Goal: Task Accomplishment & Management: Use online tool/utility

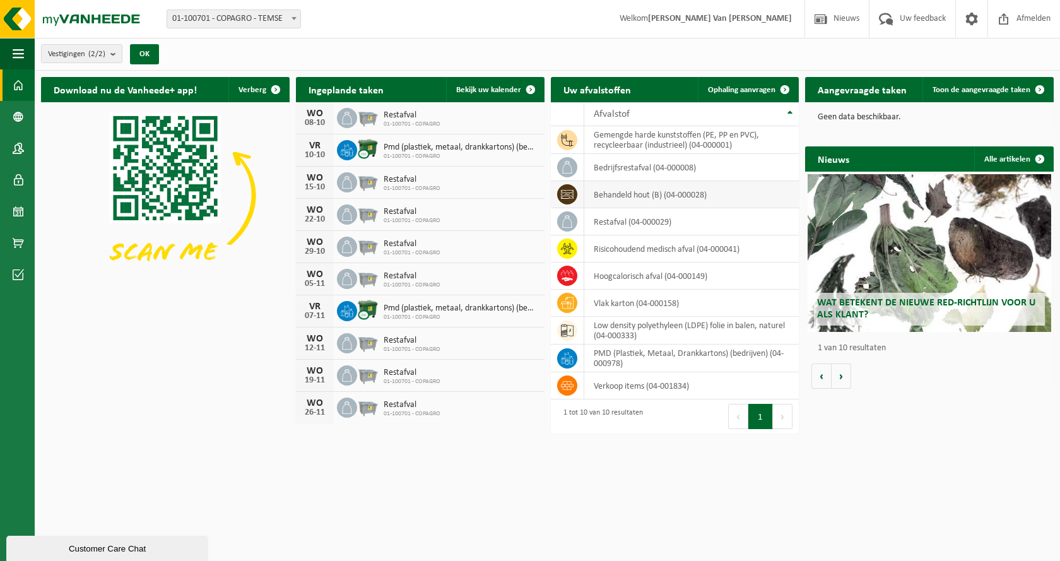
click at [597, 196] on td "behandeld hout (B) (04-000028)" at bounding box center [691, 194] width 215 height 27
click at [743, 86] on span "Ophaling aanvragen" at bounding box center [741, 90] width 67 height 8
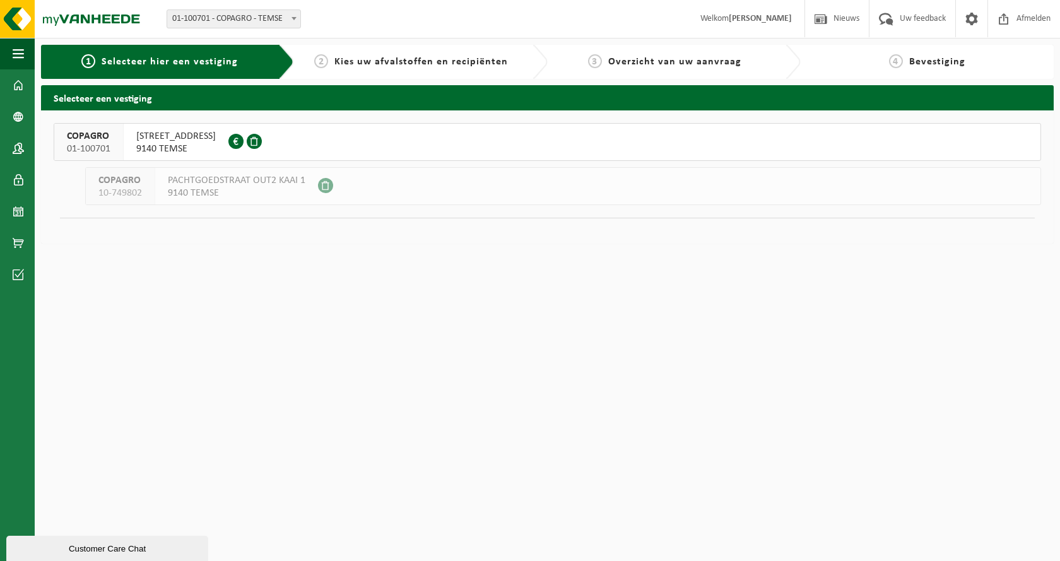
click at [135, 144] on div "[STREET_ADDRESS] 0404.891.559" at bounding box center [176, 142] width 105 height 37
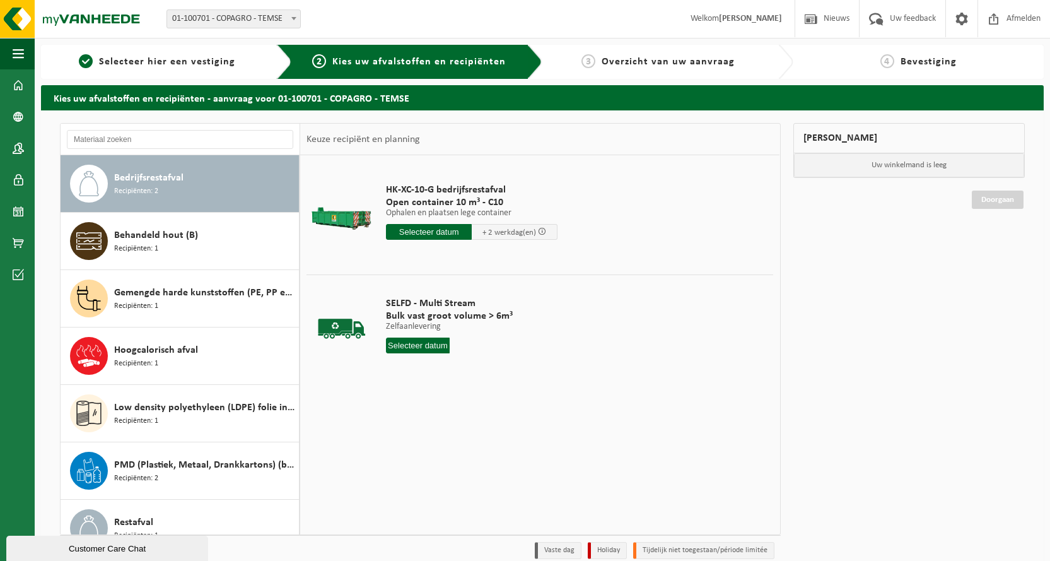
click at [425, 232] on input "text" at bounding box center [429, 232] width 86 height 16
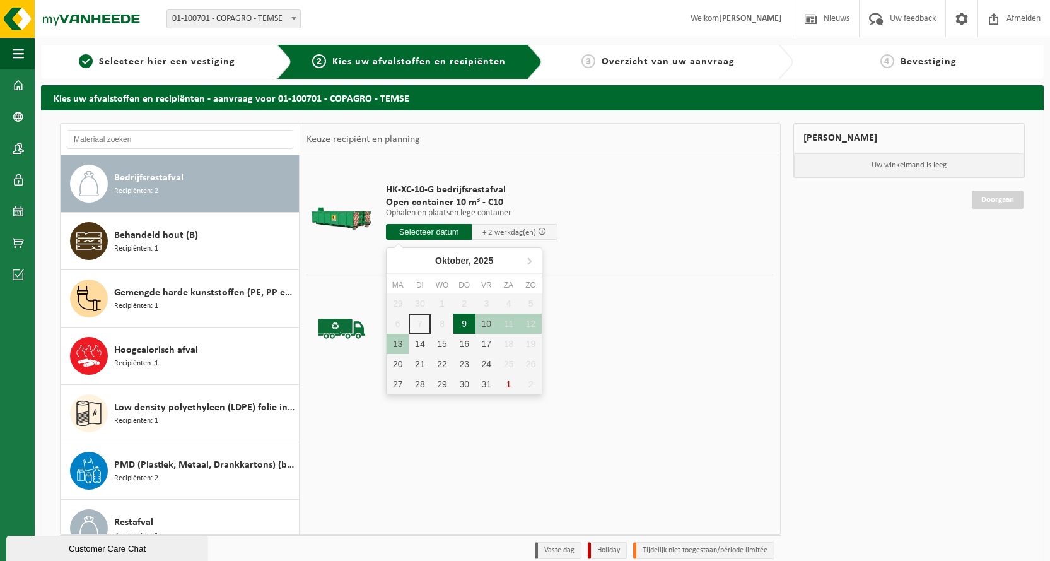
click at [465, 325] on div "9" at bounding box center [465, 323] width 22 height 20
type input "Van 2025-10-09"
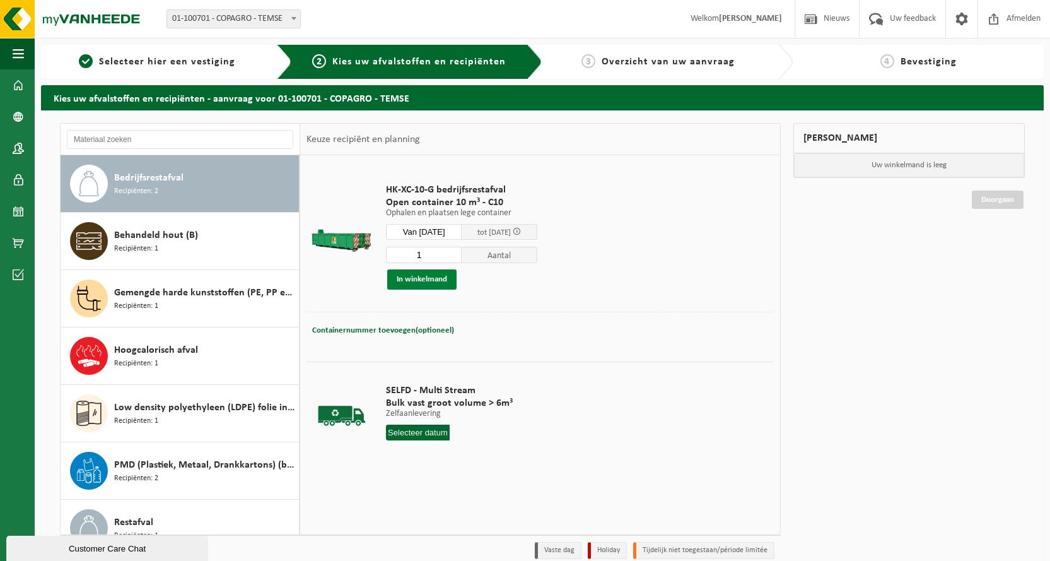
click at [419, 283] on button "In winkelmand" at bounding box center [421, 279] width 69 height 20
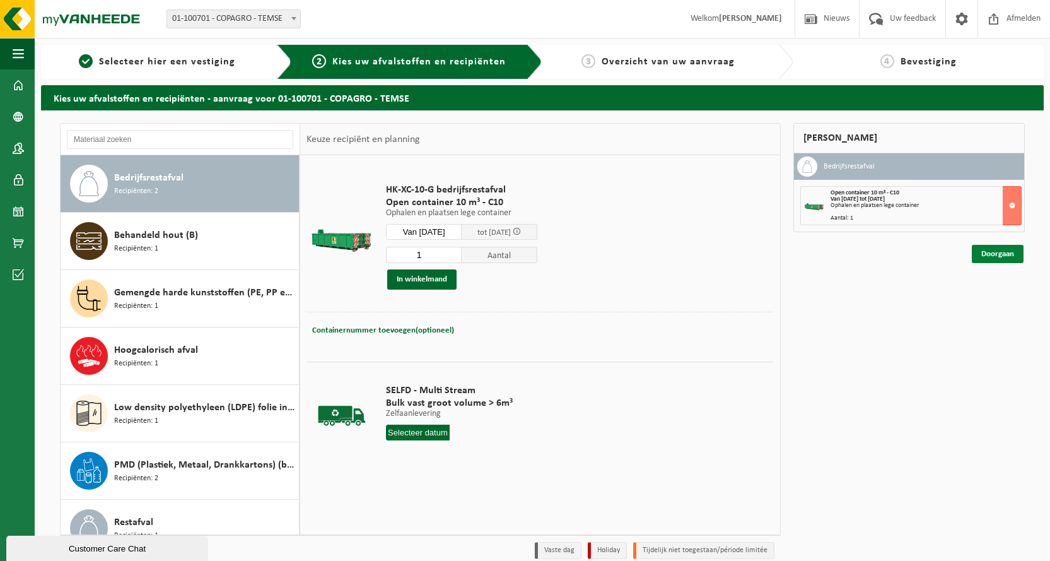
click at [1000, 255] on link "Doorgaan" at bounding box center [998, 254] width 52 height 18
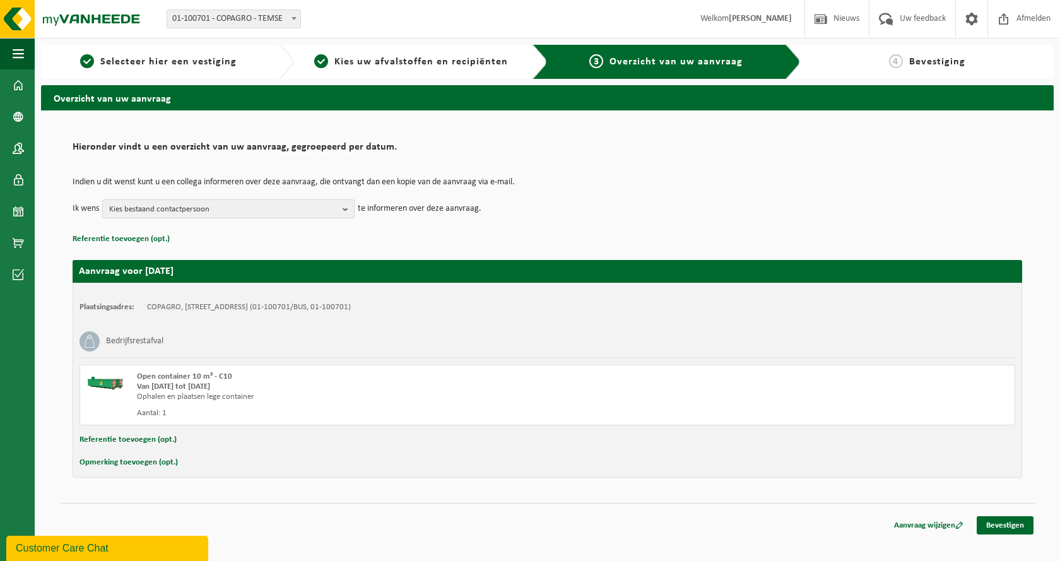
click at [341, 211] on button "Kies bestaand contactpersoon" at bounding box center [228, 208] width 252 height 19
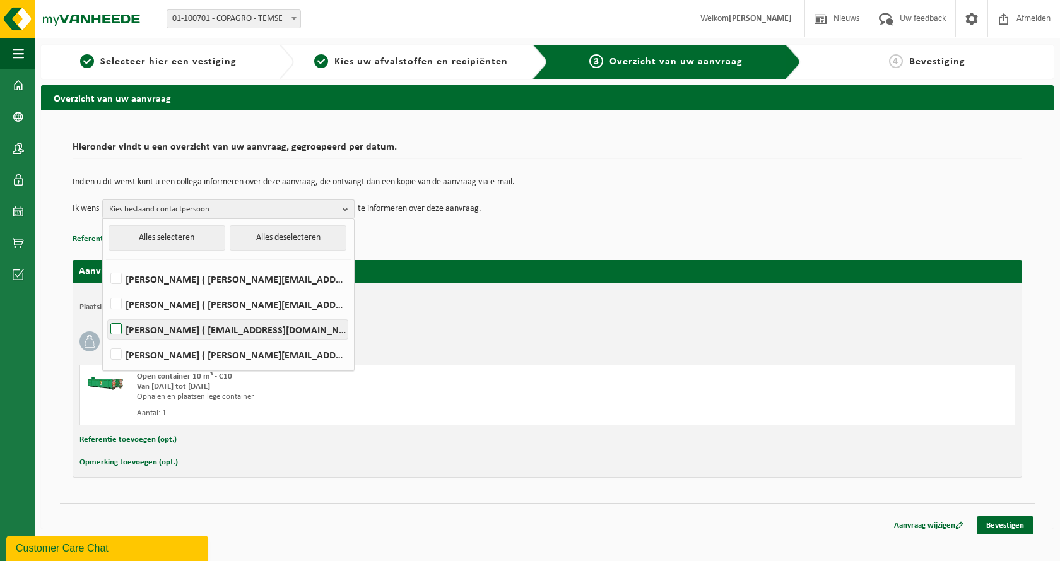
click at [228, 331] on label "WIM VAN IMPE ( wim.vanimpe@copagro.be )" at bounding box center [228, 329] width 240 height 19
click at [106, 313] on input "WIM VAN IMPE ( wim.vanimpe@copagro.be )" at bounding box center [105, 313] width 1 height 1
checkbox input "true"
click at [998, 527] on link "Bevestigen" at bounding box center [1004, 525] width 57 height 18
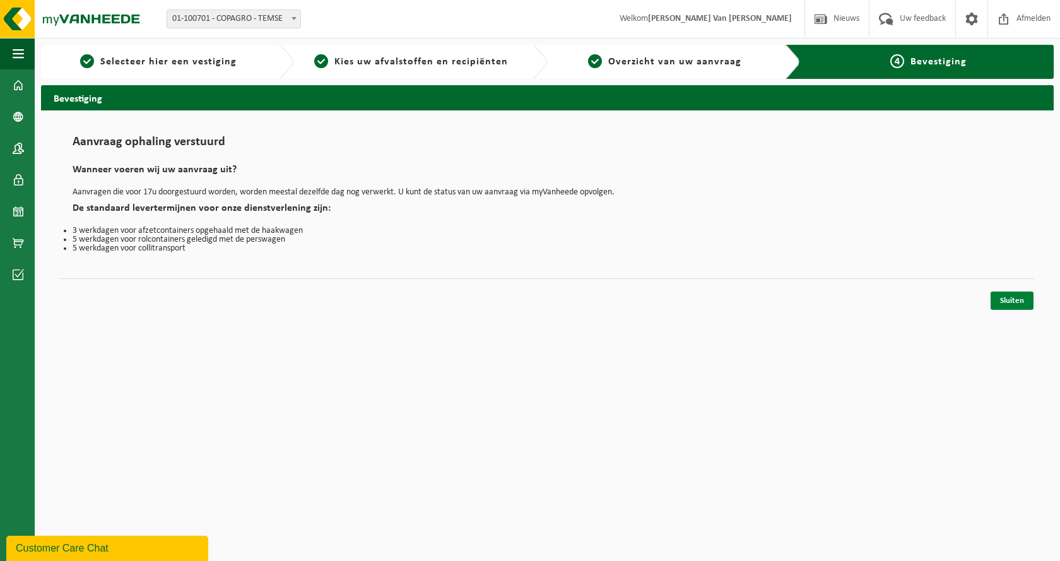
click at [1005, 297] on link "Sluiten" at bounding box center [1011, 300] width 43 height 18
